Goal: Complete application form

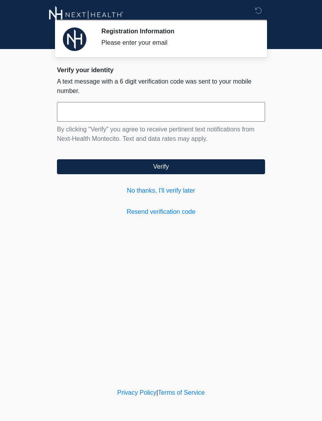
click at [191, 116] on input "text" at bounding box center [161, 112] width 208 height 20
type input "******"
click at [204, 167] on button "Verify" at bounding box center [161, 166] width 208 height 15
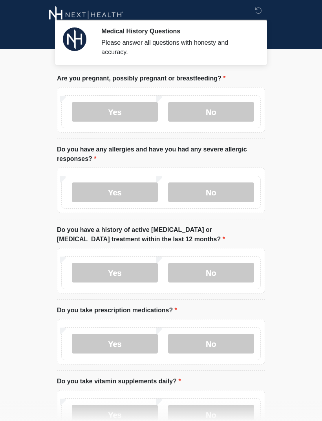
click at [218, 108] on label "No" at bounding box center [211, 112] width 86 height 20
click at [220, 191] on label "No" at bounding box center [211, 192] width 86 height 20
click at [208, 276] on label "No" at bounding box center [211, 273] width 86 height 20
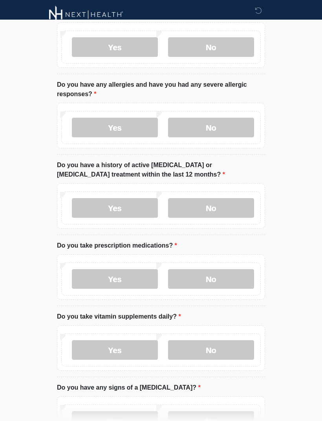
scroll to position [65, 0]
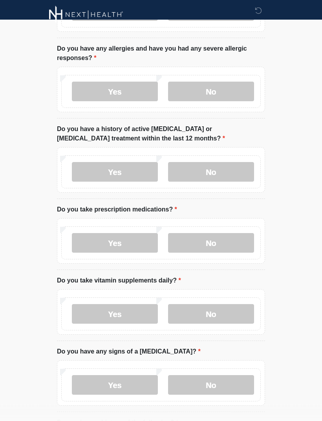
click at [213, 242] on label "No" at bounding box center [211, 243] width 86 height 20
click at [120, 312] on label "Yes" at bounding box center [115, 314] width 86 height 20
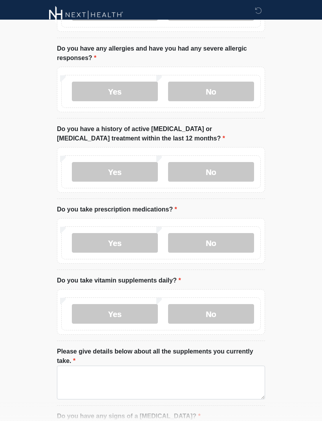
click at [222, 305] on label "No" at bounding box center [211, 314] width 86 height 20
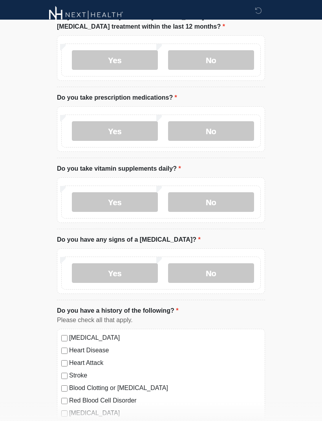
scroll to position [220, 0]
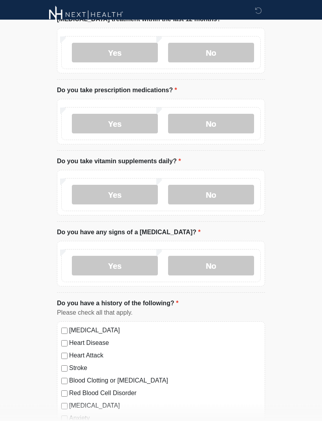
click at [223, 266] on label "No" at bounding box center [211, 266] width 86 height 20
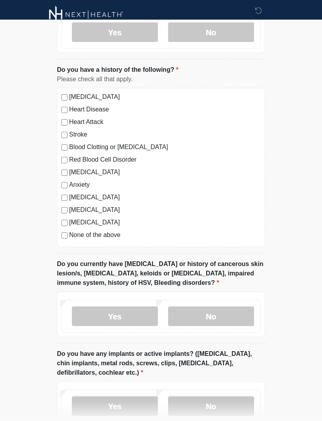
scroll to position [457, 0]
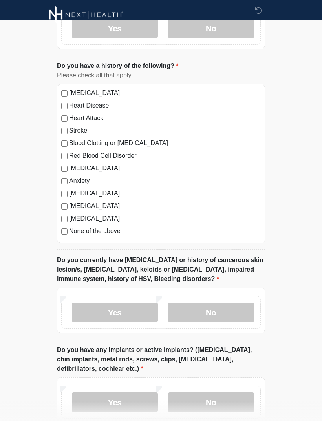
click at [219, 308] on label "No" at bounding box center [211, 312] width 86 height 20
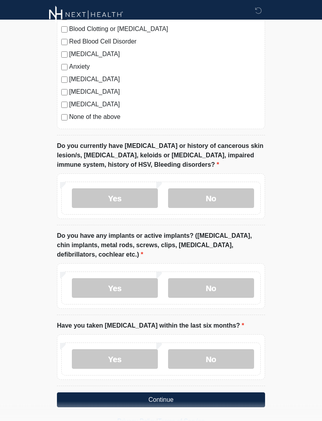
click at [222, 286] on label "No" at bounding box center [211, 288] width 86 height 20
click at [217, 357] on label "No" at bounding box center [211, 359] width 86 height 20
click at [214, 402] on button "Continue" at bounding box center [161, 399] width 208 height 15
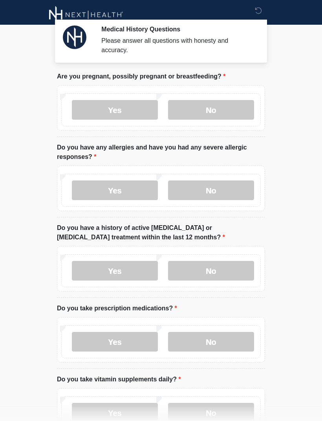
scroll to position [0, 0]
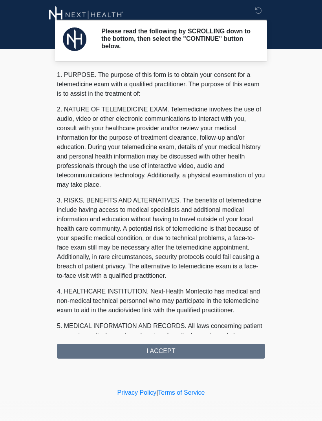
click at [208, 344] on div "1. PURPOSE. The purpose of this form is to obtain your consent for a telemedici…" at bounding box center [161, 214] width 208 height 288
click at [206, 353] on div "1. PURPOSE. The purpose of this form is to obtain your consent for a telemedici…" at bounding box center [161, 214] width 208 height 288
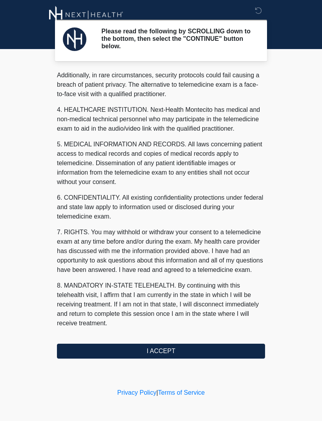
click at [209, 357] on button "I ACCEPT" at bounding box center [161, 351] width 208 height 15
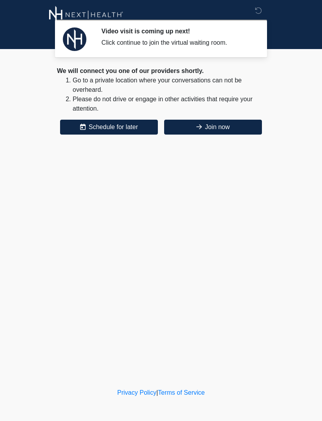
click at [236, 133] on button "Join now" at bounding box center [213, 127] width 98 height 15
